Goal: Task Accomplishment & Management: Manage account settings

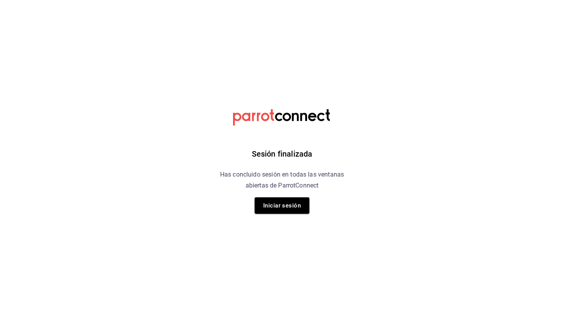
click at [283, 211] on button "Iniciar sesión" at bounding box center [282, 205] width 55 height 16
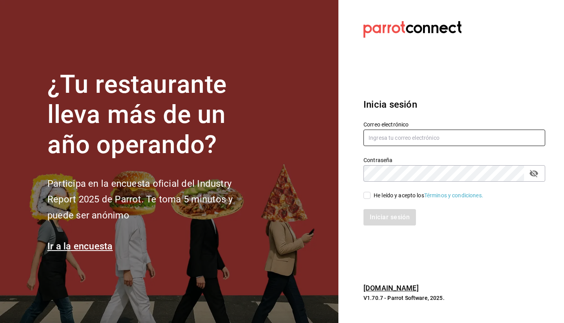
click at [443, 134] on input "text" at bounding box center [455, 138] width 182 height 16
type input "[EMAIL_ADDRESS][DOMAIN_NAME]"
click at [365, 196] on input "He leído y acepto los Términos y condiciones." at bounding box center [367, 195] width 7 height 7
checkbox input "true"
click at [405, 222] on button "Iniciar sesión" at bounding box center [390, 217] width 53 height 16
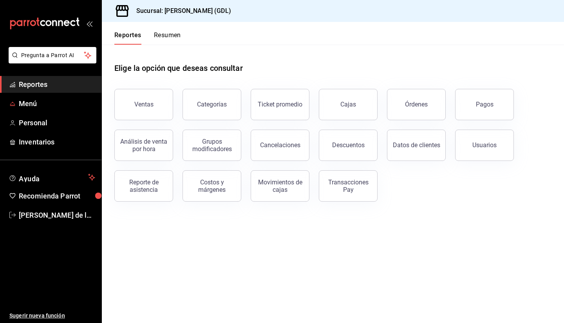
click at [62, 109] on span "Menú" at bounding box center [57, 103] width 76 height 11
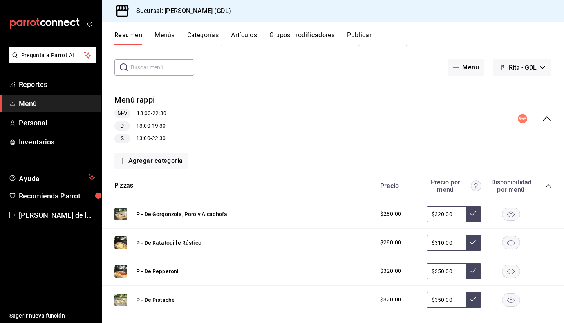
scroll to position [38, 0]
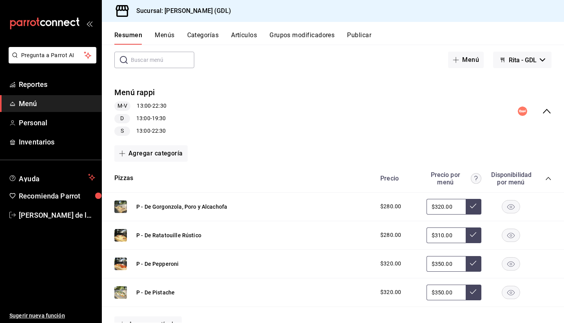
click at [158, 152] on button "Agregar categoría" at bounding box center [150, 153] width 73 height 16
click at [247, 129] on div at bounding box center [282, 161] width 564 height 323
click at [452, 55] on button "Menú" at bounding box center [466, 60] width 36 height 16
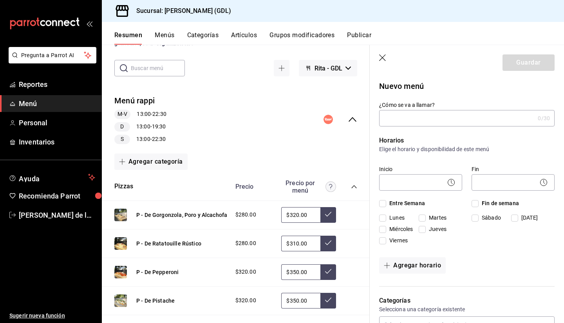
click at [382, 58] on icon "button" at bounding box center [383, 58] width 8 height 8
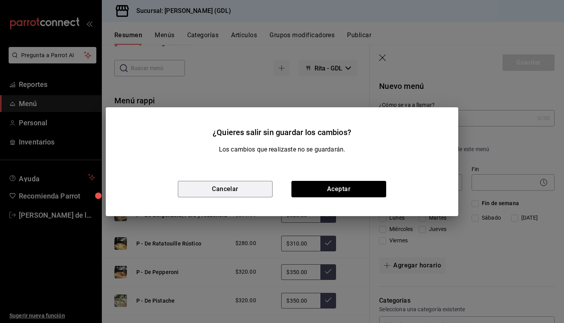
click at [242, 190] on button "Cancelar" at bounding box center [225, 189] width 95 height 16
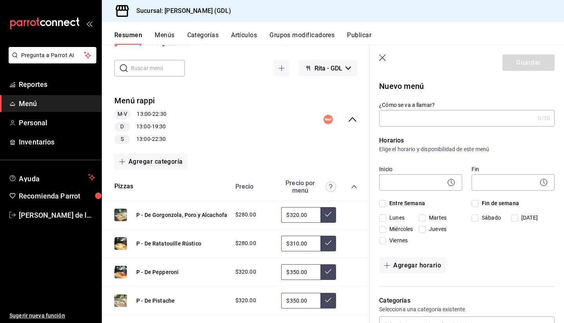
click at [381, 54] on icon "button" at bounding box center [383, 58] width 8 height 8
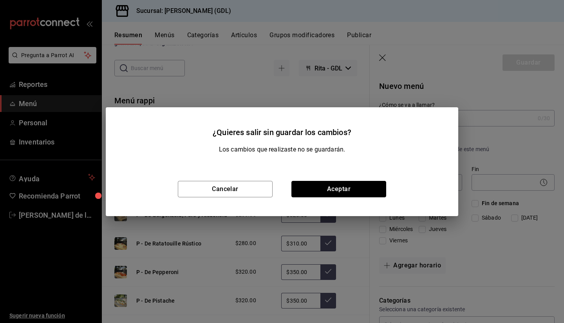
click at [339, 194] on button "Aceptar" at bounding box center [339, 189] width 95 height 16
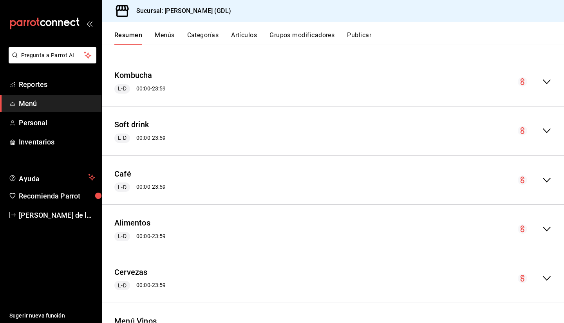
scroll to position [832, 0]
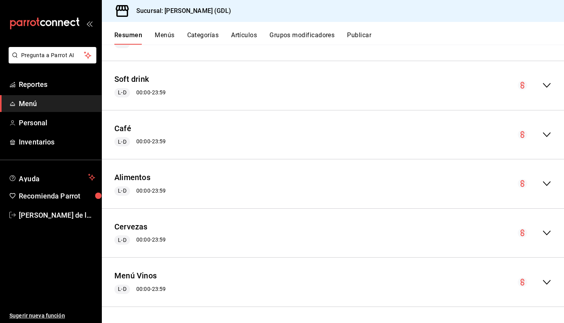
click at [546, 236] on div "Cervezas L-D 00:00 - 23:59" at bounding box center [333, 233] width 462 height 36
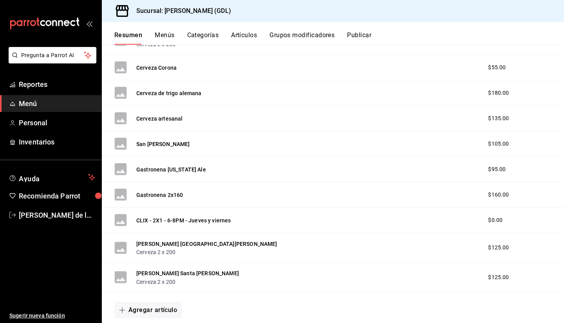
scroll to position [1312, 0]
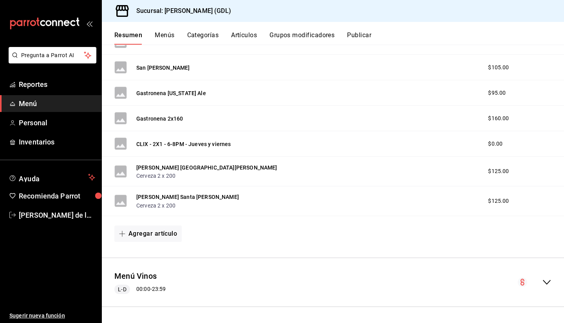
click at [135, 235] on button "Agregar artículo" at bounding box center [147, 234] width 67 height 16
click at [153, 271] on li "Artículo nuevo" at bounding box center [145, 273] width 62 height 19
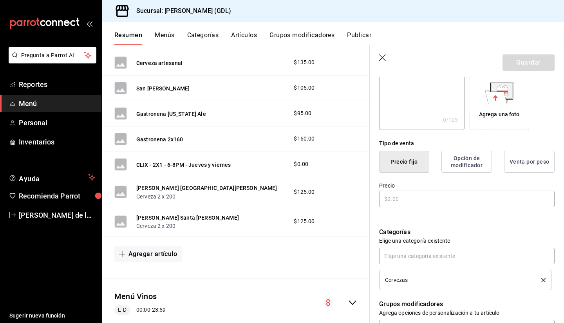
scroll to position [148, 0]
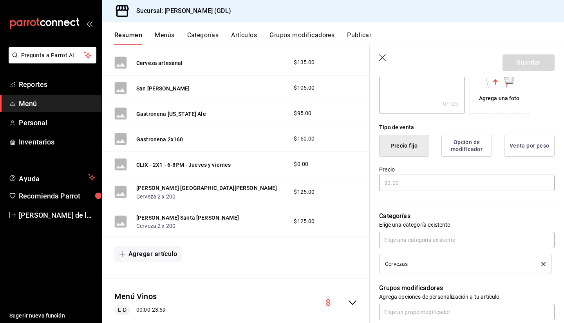
type input "Tres patitas"
click at [414, 181] on input "text" at bounding box center [467, 183] width 176 height 16
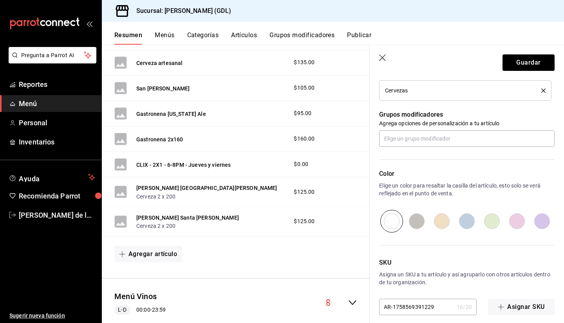
scroll to position [329, 0]
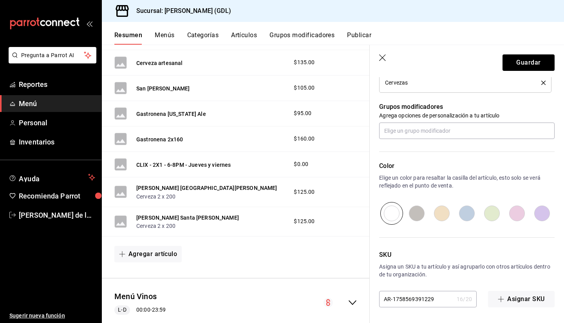
type input "$130.00"
click at [520, 63] on button "Guardar" at bounding box center [529, 62] width 52 height 16
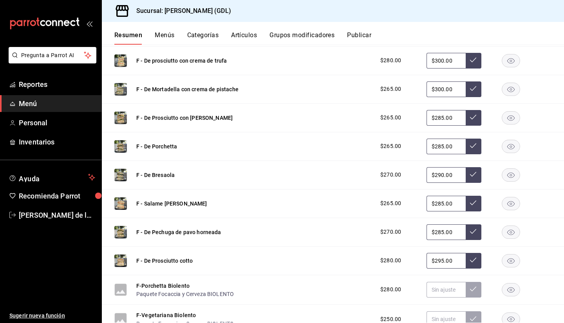
scroll to position [350, 0]
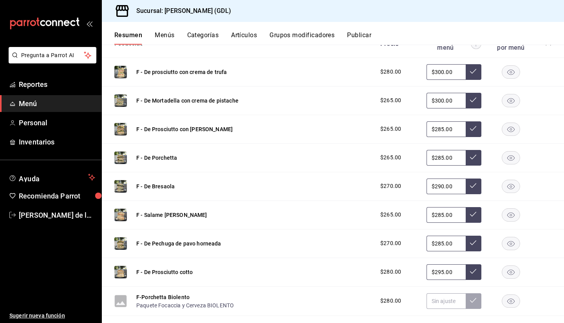
click at [507, 214] on icon "button" at bounding box center [510, 214] width 7 height 5
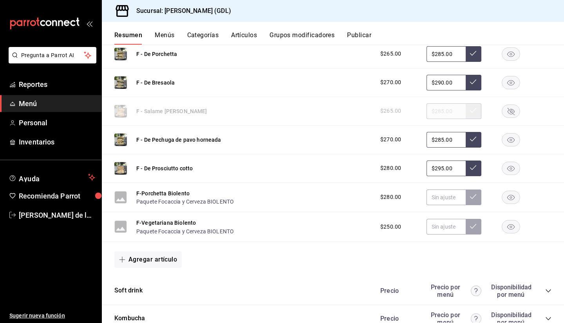
scroll to position [456, 0]
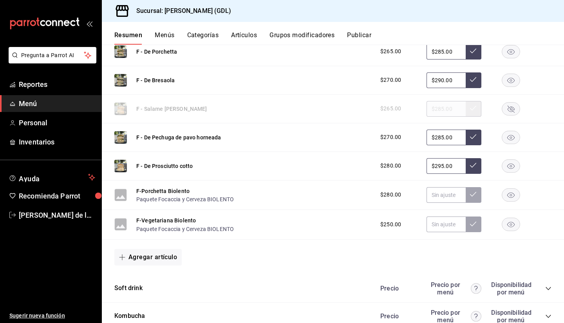
click at [510, 200] on rect "button" at bounding box center [511, 194] width 18 height 13
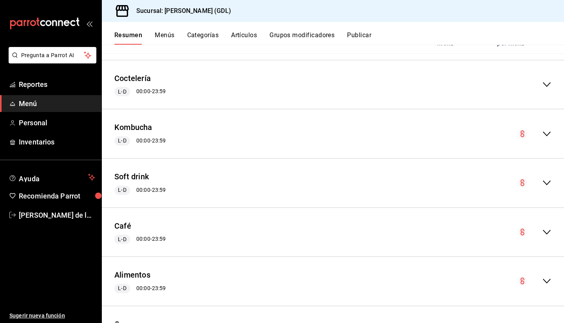
scroll to position [740, 0]
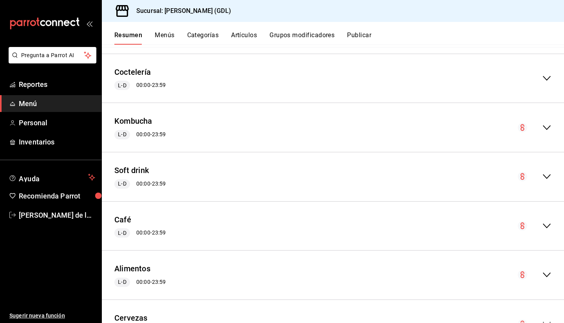
click at [542, 180] on icon "collapse-menu-row" at bounding box center [546, 176] width 9 height 9
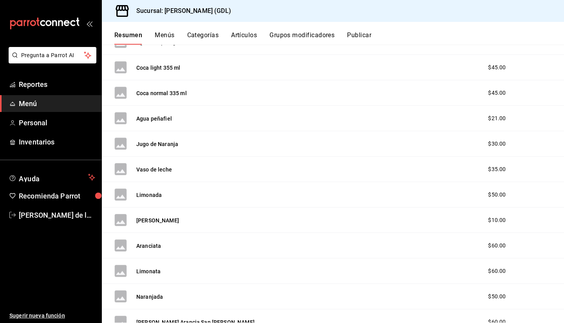
scroll to position [1002, 0]
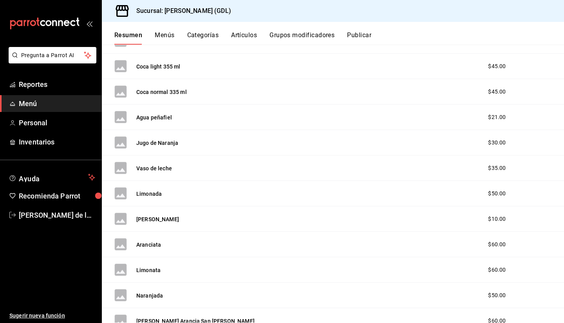
click at [517, 196] on div "$50.00" at bounding box center [505, 194] width 50 height 8
click at [347, 196] on div "Limonada $50.00" at bounding box center [333, 193] width 462 height 25
click at [154, 192] on button "Limonada" at bounding box center [148, 194] width 25 height 8
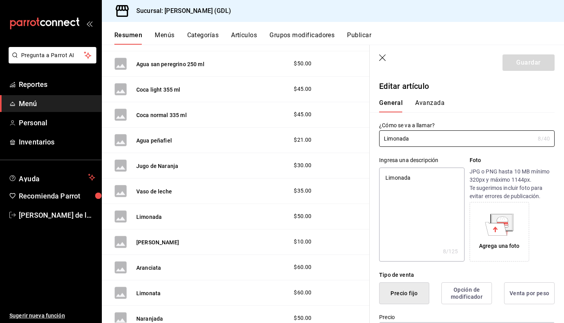
type textarea "x"
type input "$50.00"
drag, startPoint x: 462, startPoint y: 135, endPoint x: 360, endPoint y: 131, distance: 102.7
click at [360, 131] on main "Resumen sucursal Si activas ‘Editar artículo por menú’, podrás personalizar los…" at bounding box center [333, 184] width 462 height 279
type textarea "x"
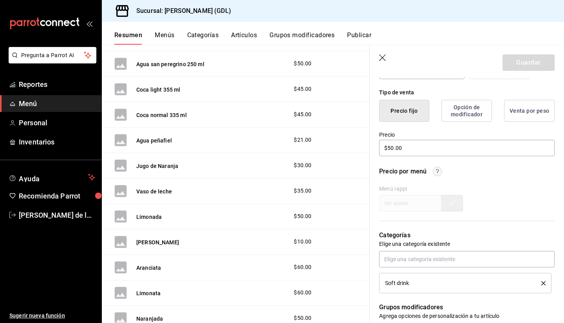
scroll to position [192, 0]
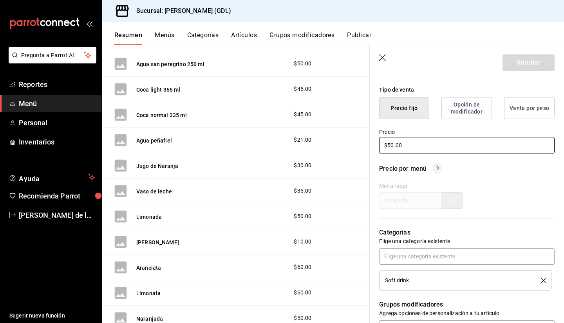
drag, startPoint x: 425, startPoint y: 143, endPoint x: 326, endPoint y: 161, distance: 100.4
click at [326, 161] on main "Resumen sucursal Si activas ‘Editar artículo por menú’, podrás personalizar los…" at bounding box center [333, 184] width 462 height 279
type textarea "x"
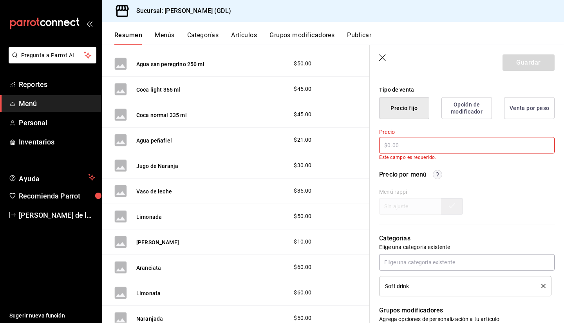
click at [541, 286] on icon "delete" at bounding box center [543, 286] width 4 height 4
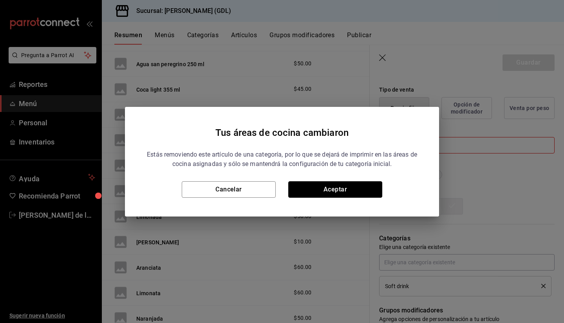
click at [365, 191] on button "Aceptar" at bounding box center [335, 189] width 94 height 16
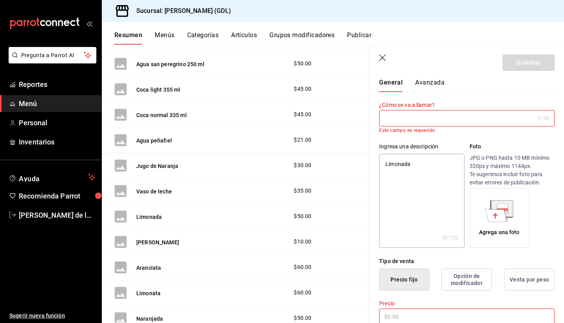
scroll to position [0, 0]
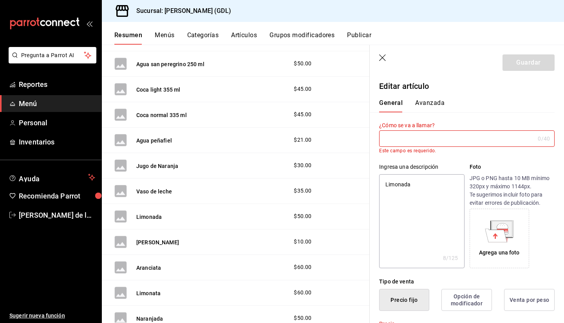
click at [380, 58] on icon "button" at bounding box center [383, 58] width 8 height 8
type textarea "x"
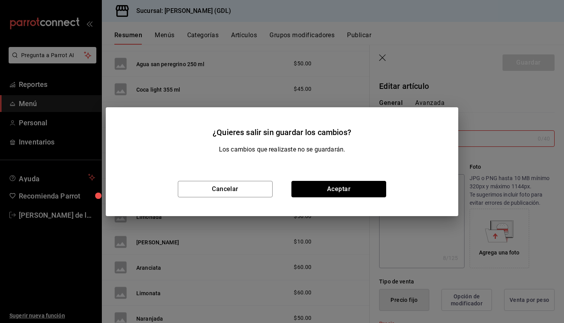
click at [322, 187] on button "Aceptar" at bounding box center [339, 189] width 95 height 16
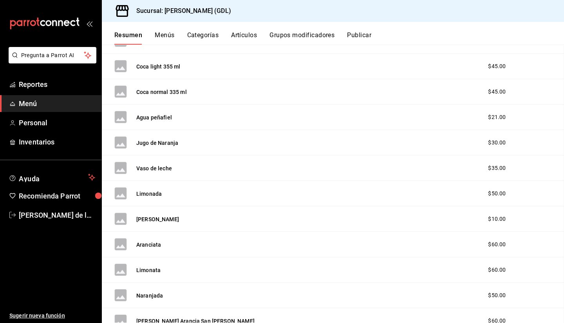
scroll to position [1134, 0]
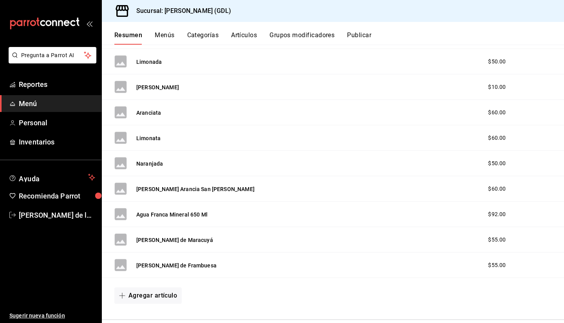
click at [155, 65] on button "Limonada" at bounding box center [148, 62] width 25 height 8
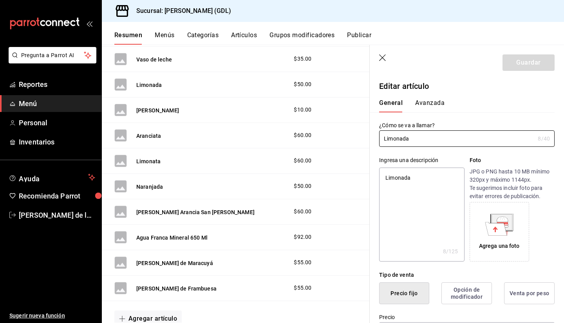
type textarea "x"
type input "$50.00"
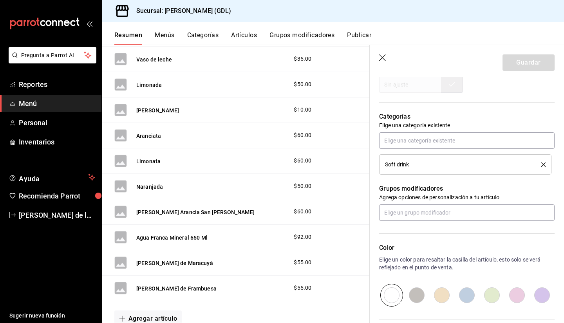
scroll to position [383, 0]
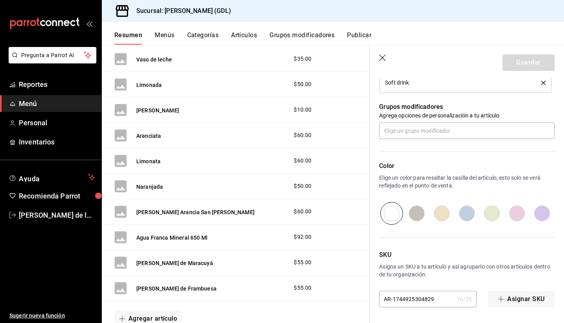
click at [384, 62] on icon "button" at bounding box center [383, 58] width 8 height 8
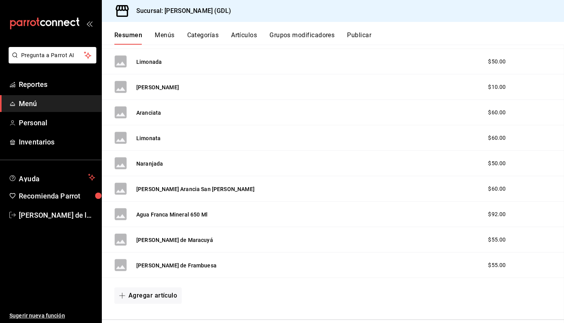
scroll to position [1266, 0]
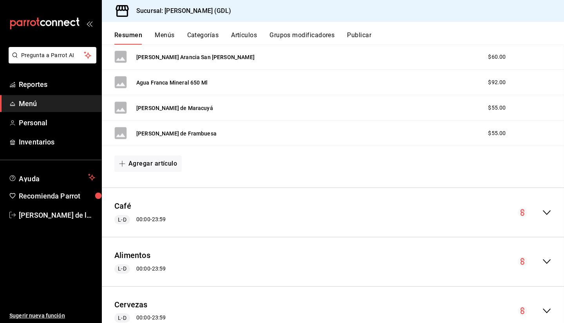
click at [377, 58] on div "[PERSON_NAME] Arancia San [PERSON_NAME] $60.00" at bounding box center [333, 56] width 462 height 25
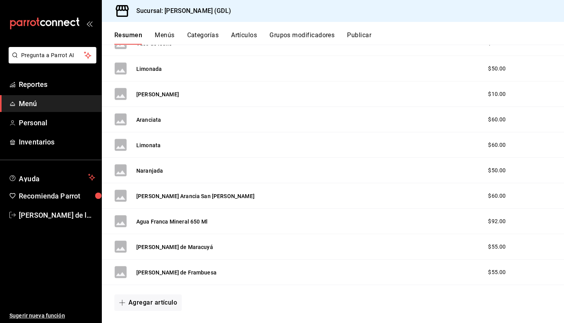
scroll to position [1126, 0]
drag, startPoint x: 155, startPoint y: 67, endPoint x: 121, endPoint y: 68, distance: 34.1
click at [121, 68] on rect at bounding box center [120, 69] width 13 height 13
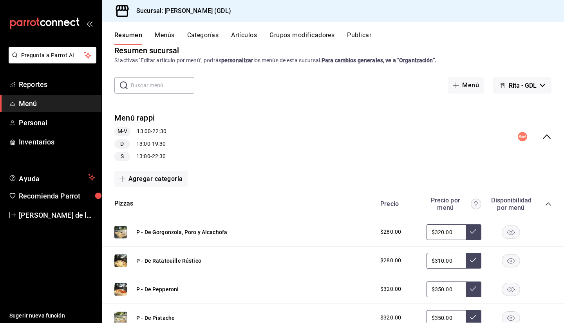
scroll to position [0, 0]
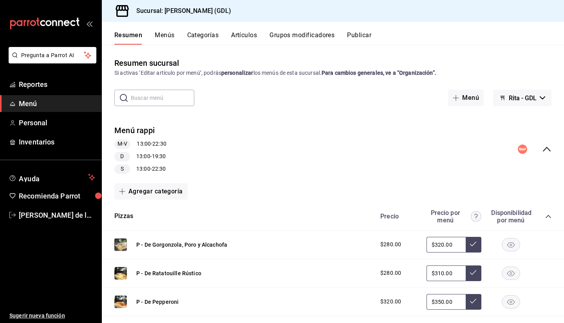
click at [244, 36] on button "Artículos" at bounding box center [244, 37] width 26 height 13
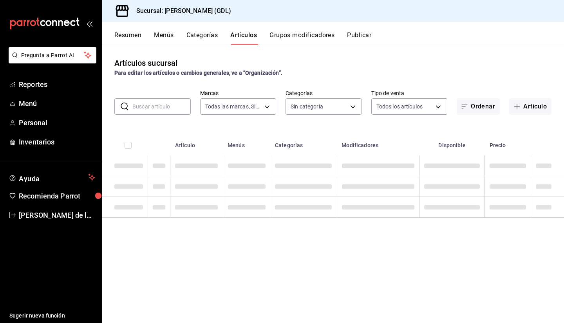
type input "c98b01ad-3431-465a-b391-fd370b6183a3"
type input "5a38c0db-50c4-4522-a78d-74971e2a78b7,d0fb3d89-d9fa-4950-9157-36d411a573a0,9959c…"
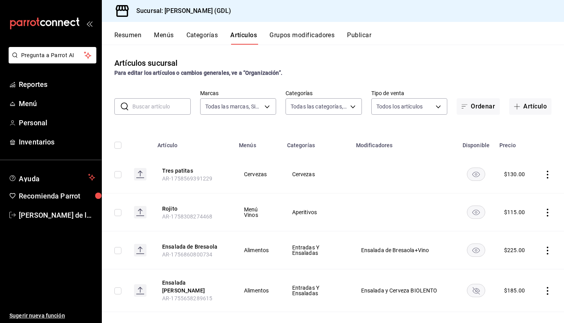
click at [117, 177] on input "checkbox" at bounding box center [117, 174] width 7 height 7
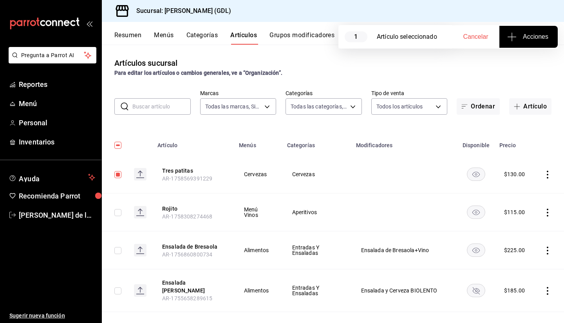
click at [117, 177] on input "checkbox" at bounding box center [117, 174] width 7 height 7
checkbox input "false"
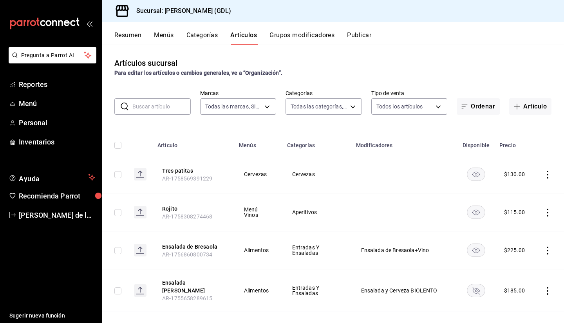
click at [547, 177] on icon "actions" at bounding box center [548, 175] width 2 height 8
click at [174, 109] on div at bounding box center [282, 161] width 564 height 323
click at [153, 108] on input "text" at bounding box center [161, 107] width 58 height 16
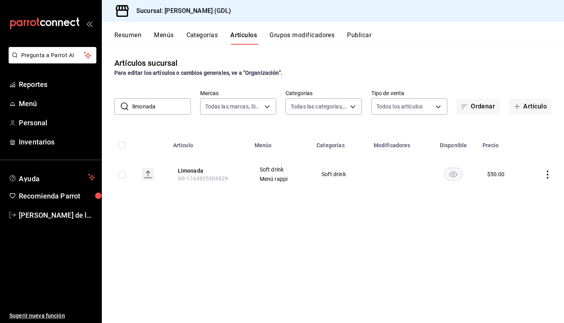
click at [547, 178] on icon "actions" at bounding box center [548, 175] width 2 height 8
click at [523, 228] on span "Eliminar" at bounding box center [524, 225] width 20 height 8
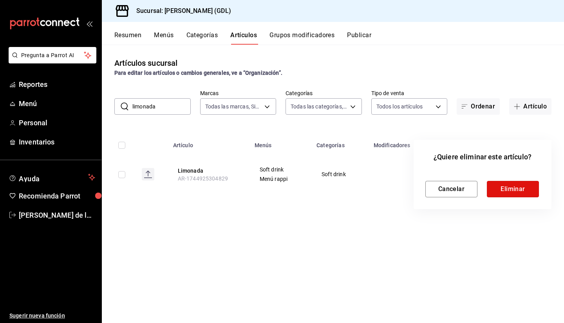
click at [520, 187] on button "Eliminar" at bounding box center [513, 189] width 52 height 16
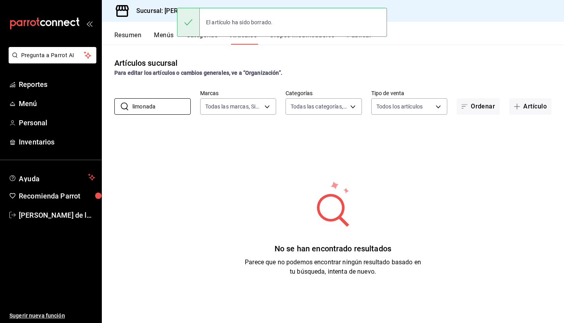
click at [165, 102] on input "limonada" at bounding box center [161, 107] width 58 height 16
type input "l"
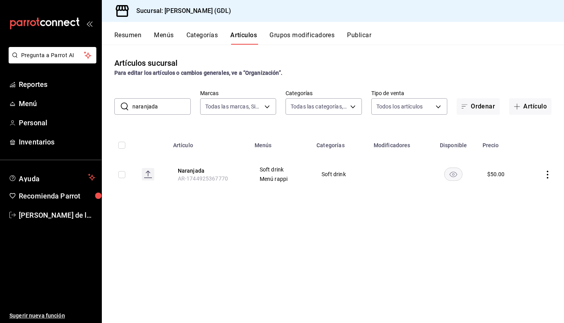
click at [549, 172] on icon "actions" at bounding box center [548, 175] width 8 height 8
click at [517, 223] on span "Eliminar" at bounding box center [524, 225] width 20 height 6
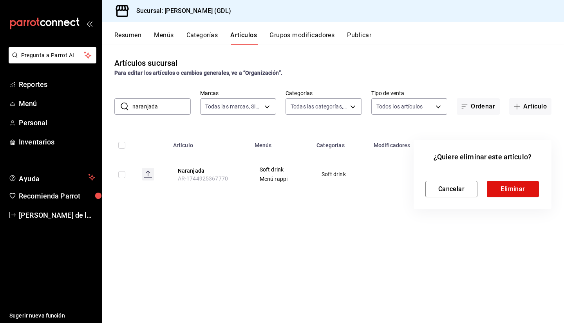
click at [507, 188] on button "Eliminar" at bounding box center [513, 189] width 52 height 16
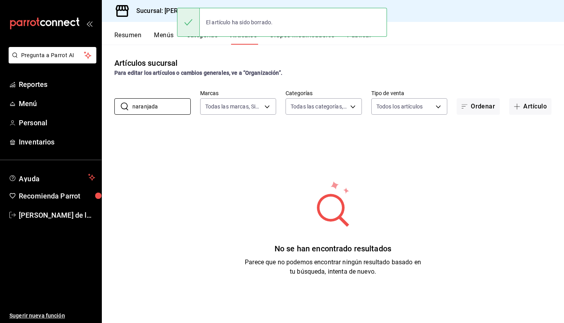
click at [169, 106] on input "naranjada" at bounding box center [161, 107] width 58 height 16
type input "n"
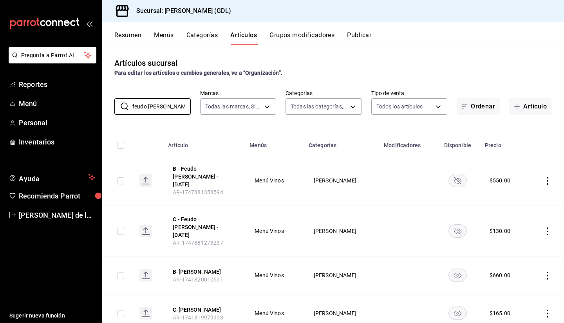
scroll to position [13, 0]
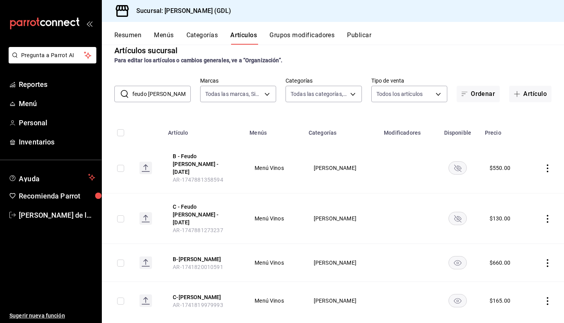
click at [544, 259] on icon "actions" at bounding box center [548, 263] width 8 height 8
click at [541, 248] on div at bounding box center [282, 161] width 564 height 323
drag, startPoint x: 170, startPoint y: 92, endPoint x: 97, endPoint y: 92, distance: 73.3
click at [97, 92] on div "Pregunta a Parrot AI Reportes Menú Personal Inventarios Ayuda Recomienda Parrot…" at bounding box center [282, 161] width 564 height 323
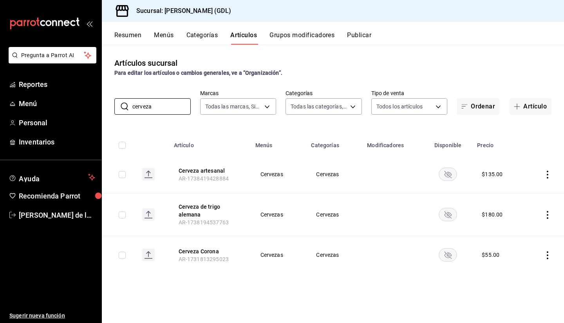
type input "cerveza"
click at [476, 107] on button "Ordenar" at bounding box center [478, 106] width 43 height 16
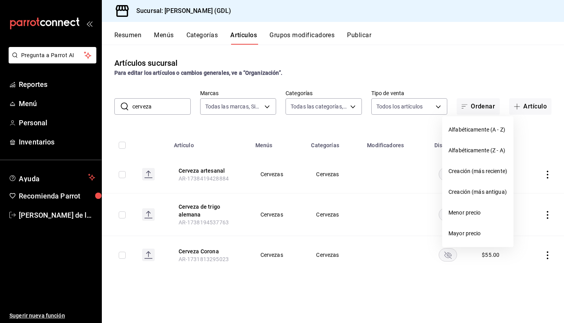
click at [476, 107] on div at bounding box center [282, 161] width 564 height 323
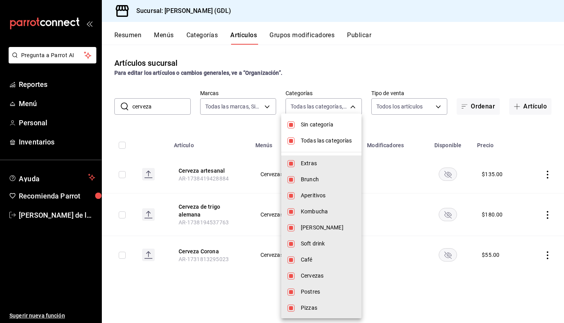
click at [341, 106] on body "Pregunta a Parrot AI Reportes Menú Personal Inventarios Ayuda Recomienda Parrot…" at bounding box center [282, 161] width 564 height 323
click at [290, 141] on input "checkbox" at bounding box center [291, 141] width 7 height 7
checkbox input "false"
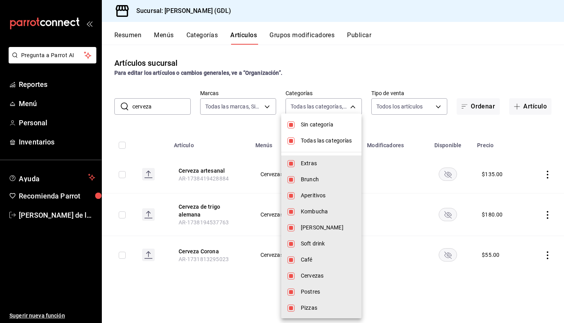
checkbox input "false"
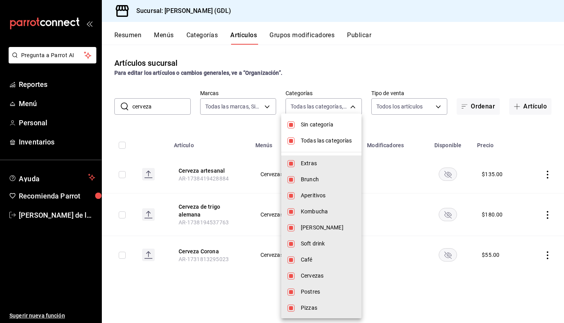
checkbox input "false"
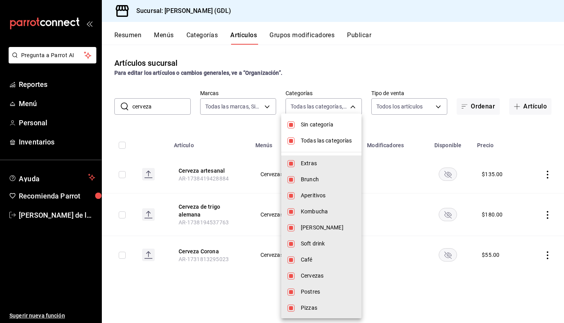
checkbox input "false"
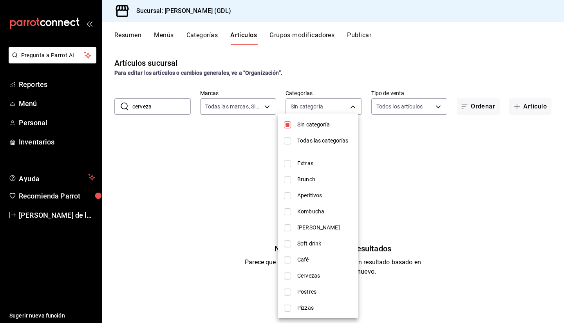
click at [287, 127] on input "checkbox" at bounding box center [287, 124] width 7 height 7
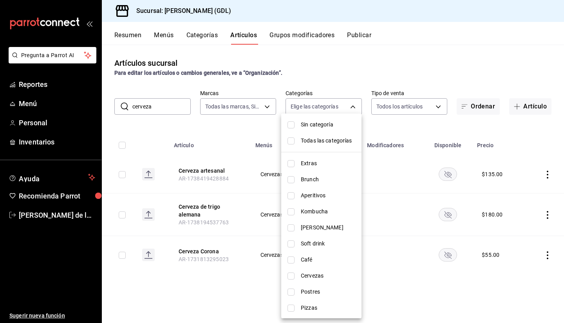
click at [292, 126] on input "checkbox" at bounding box center [291, 124] width 7 height 7
checkbox input "true"
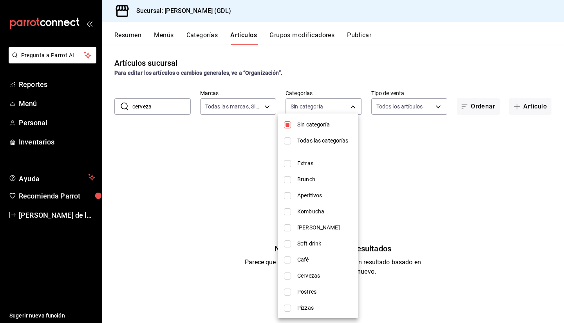
click at [287, 243] on input "checkbox" at bounding box center [287, 244] width 7 height 7
checkbox input "true"
type input "290b0b32-3534-40c8-a6c7-7d56d3437968"
click at [401, 219] on div at bounding box center [282, 161] width 564 height 323
click at [339, 105] on body "Pregunta a Parrot AI Reportes Menú Personal Inventarios Ayuda Recomienda Parrot…" at bounding box center [282, 161] width 564 height 323
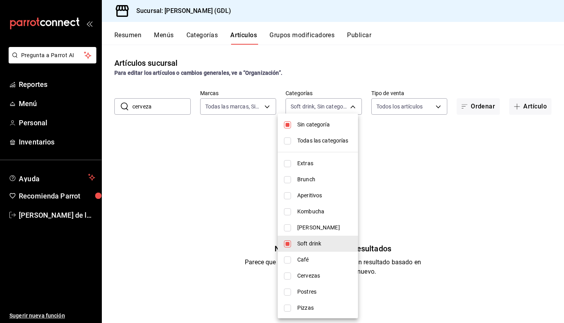
click at [425, 210] on div at bounding box center [282, 161] width 564 height 323
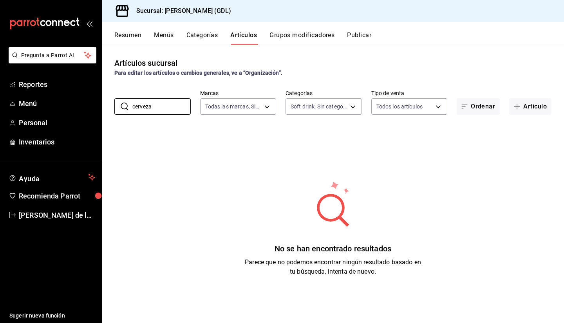
click at [174, 102] on input "cerveza" at bounding box center [161, 107] width 58 height 16
type input "c"
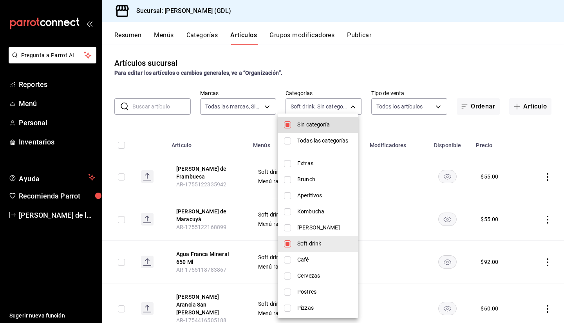
click at [319, 105] on body "Pregunta a Parrot AI Reportes Menú Personal Inventarios Ayuda Recomienda Parrot…" at bounding box center [282, 161] width 564 height 323
click at [288, 138] on input "checkbox" at bounding box center [287, 141] width 7 height 7
checkbox input "true"
type input "5a38c0db-50c4-4522-a78d-74971e2a78b7,d0fb3d89-d9fa-4950-9157-36d411a573a0,9959c…"
checkbox input "true"
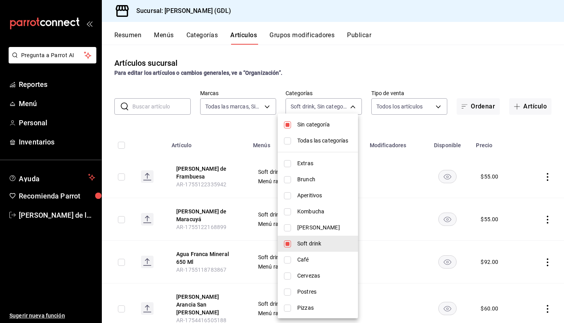
checkbox input "true"
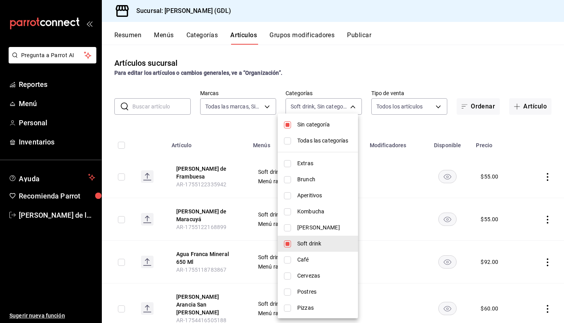
checkbox input "true"
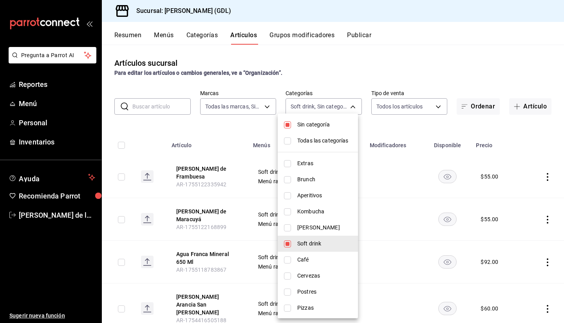
checkbox input "true"
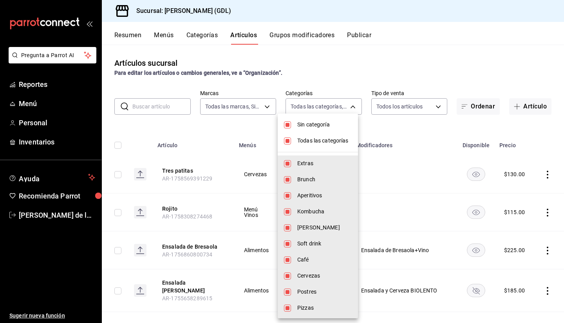
click at [225, 119] on div at bounding box center [282, 161] width 564 height 323
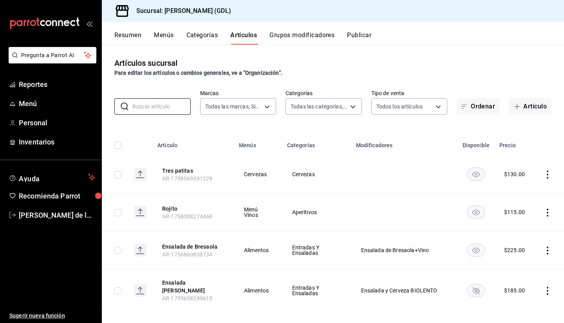
click at [160, 103] on input "text" at bounding box center [161, 107] width 58 height 16
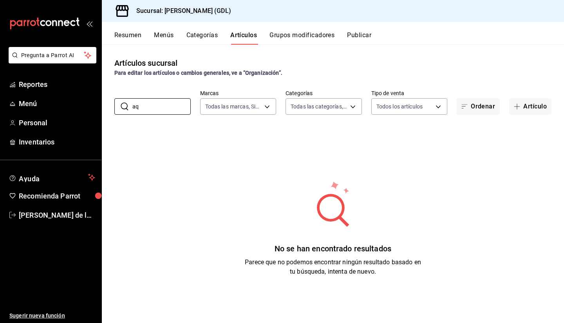
type input "a"
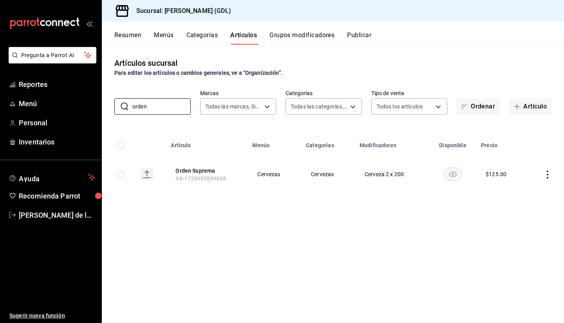
click at [549, 174] on icon "actions" at bounding box center [548, 175] width 8 height 8
click at [521, 226] on span "Eliminar" at bounding box center [524, 225] width 20 height 6
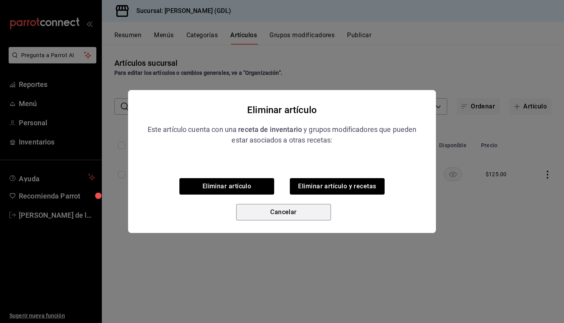
click at [304, 219] on button "Cancelar" at bounding box center [283, 212] width 95 height 16
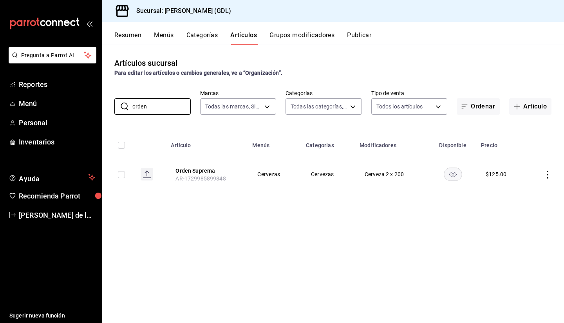
click at [179, 107] on input "orden" at bounding box center [161, 107] width 58 height 16
type input "o"
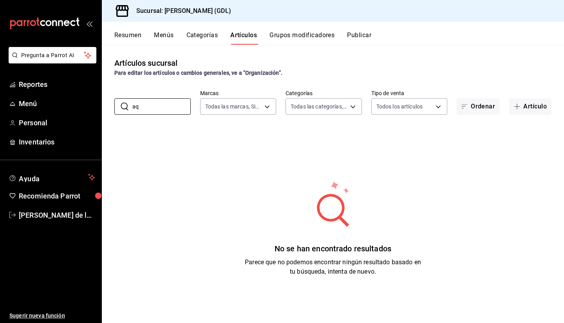
type input "a"
type input "p"
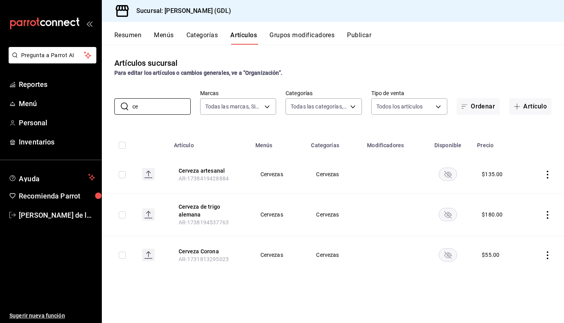
type input "c"
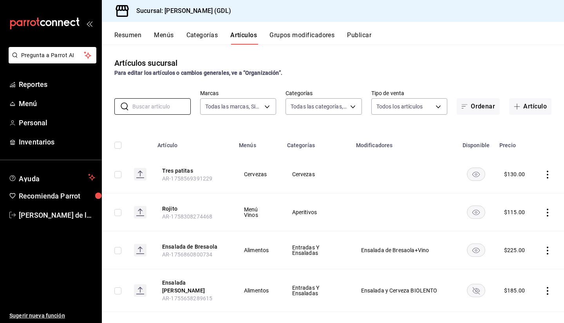
type input "q"
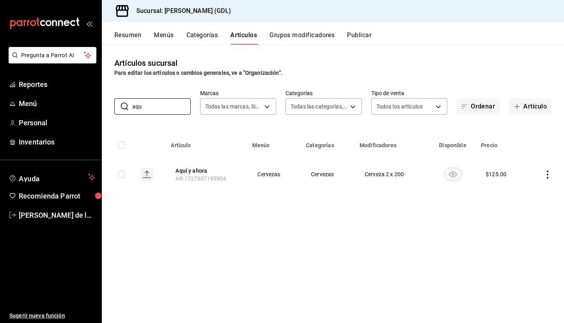
type input "aqu"
click at [547, 175] on icon "actions" at bounding box center [548, 175] width 8 height 8
click at [519, 230] on li "Eliminar" at bounding box center [517, 225] width 47 height 16
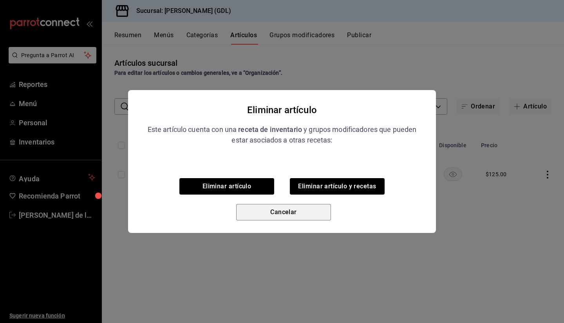
click at [281, 208] on button "Cancelar" at bounding box center [283, 212] width 95 height 16
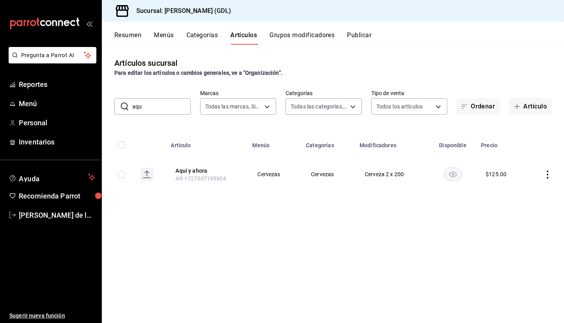
click at [549, 177] on icon "actions" at bounding box center [548, 175] width 8 height 8
click at [525, 221] on li "Eliminar" at bounding box center [517, 225] width 47 height 16
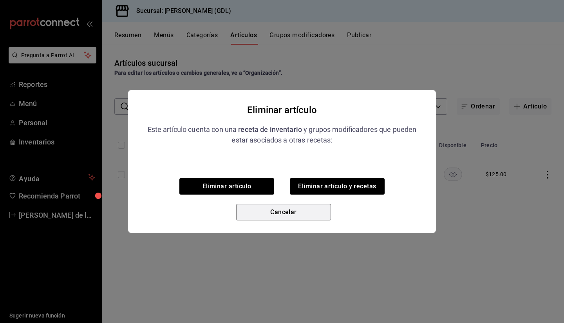
click at [304, 208] on button "Cancelar" at bounding box center [283, 212] width 95 height 16
